Goal: Use online tool/utility: Utilize a website feature to perform a specific function

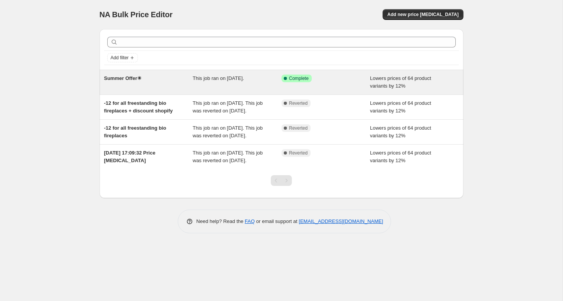
click at [240, 78] on span "This job ran on [DATE]." at bounding box center [218, 78] width 51 height 6
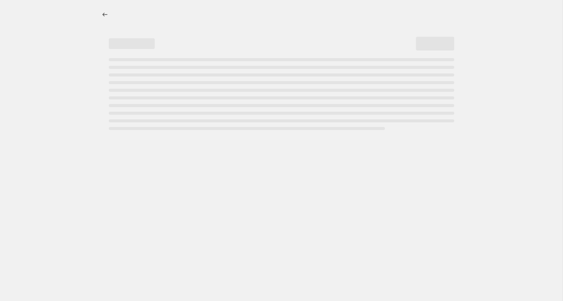
select select "percentage"
select select "collection"
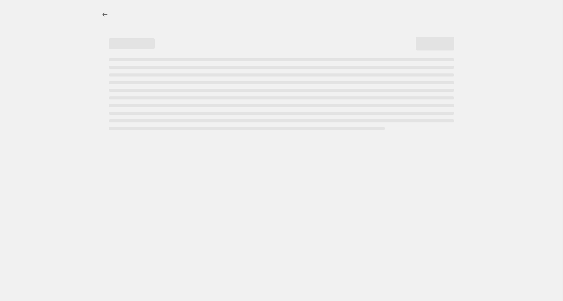
select select "collection"
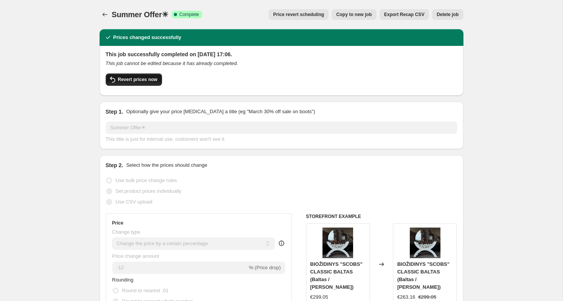
click at [144, 80] on span "Revert prices now" at bounding box center [137, 80] width 39 height 6
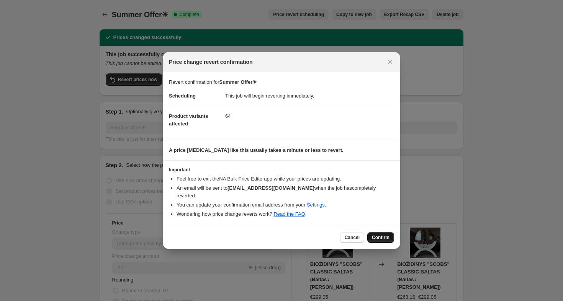
click at [389, 235] on span "Confirm" at bounding box center [381, 238] width 18 height 6
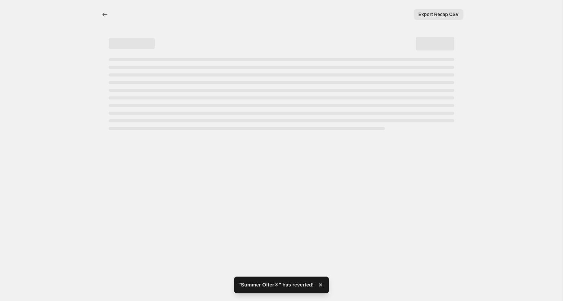
select select "percentage"
select select "collection"
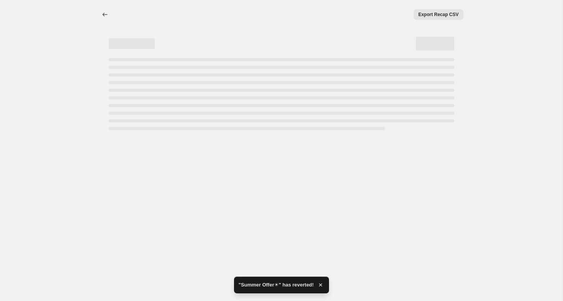
select select "collection"
